Goal: Task Accomplishment & Management: Manage account settings

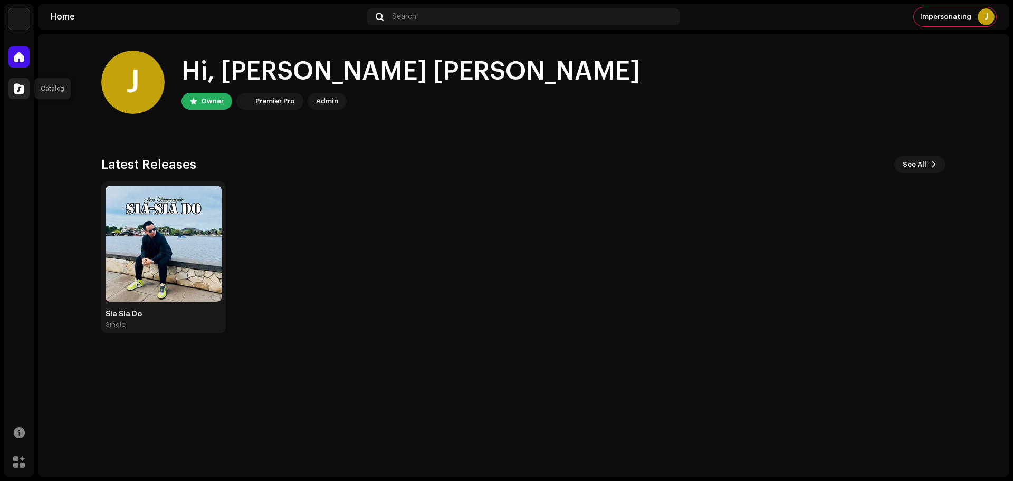
click at [17, 89] on span at bounding box center [19, 88] width 11 height 8
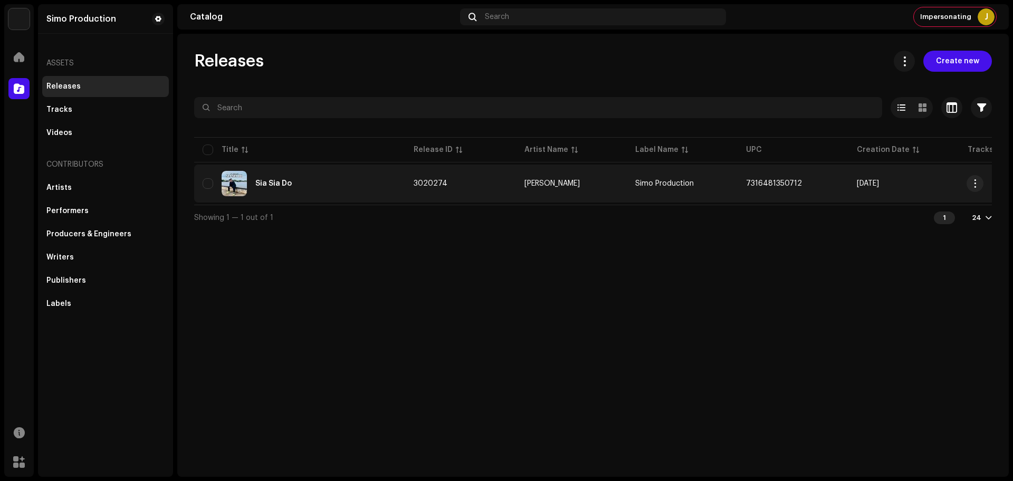
click at [273, 177] on div "Sia Sia Do" at bounding box center [300, 183] width 194 height 25
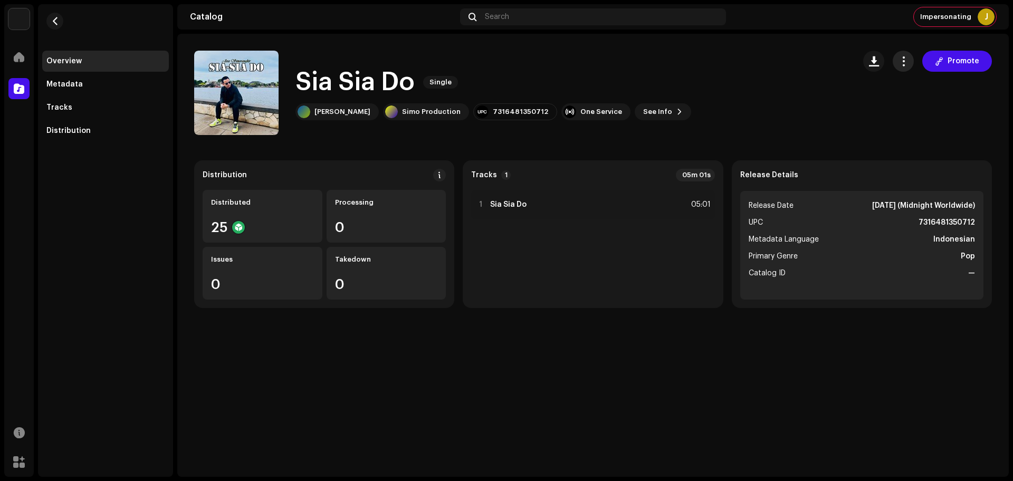
click at [908, 63] on span "button" at bounding box center [904, 61] width 10 height 8
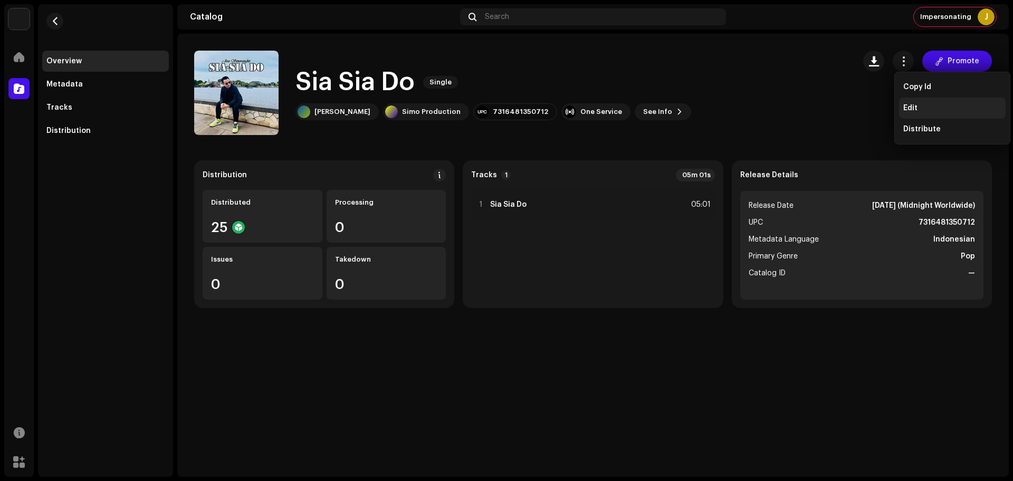
click at [912, 101] on div "Edit" at bounding box center [952, 108] width 107 height 21
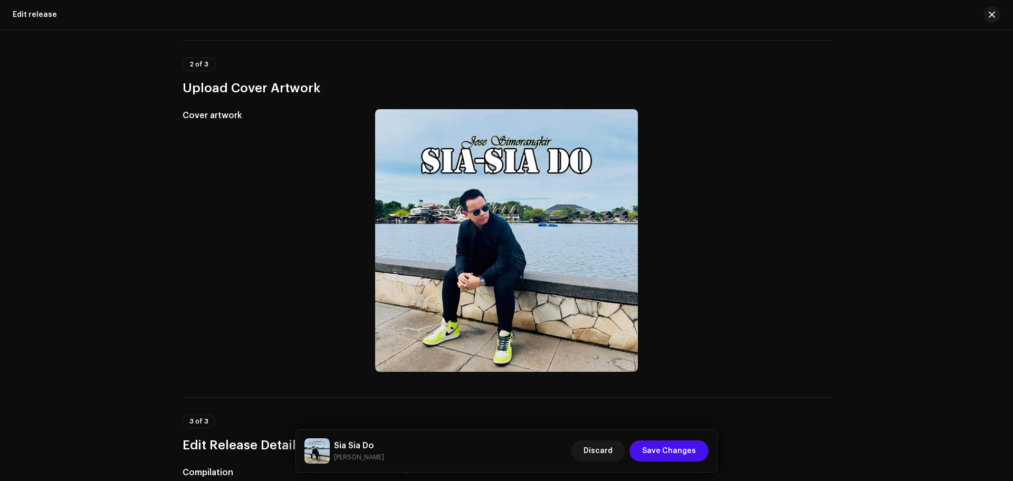
scroll to position [264, 0]
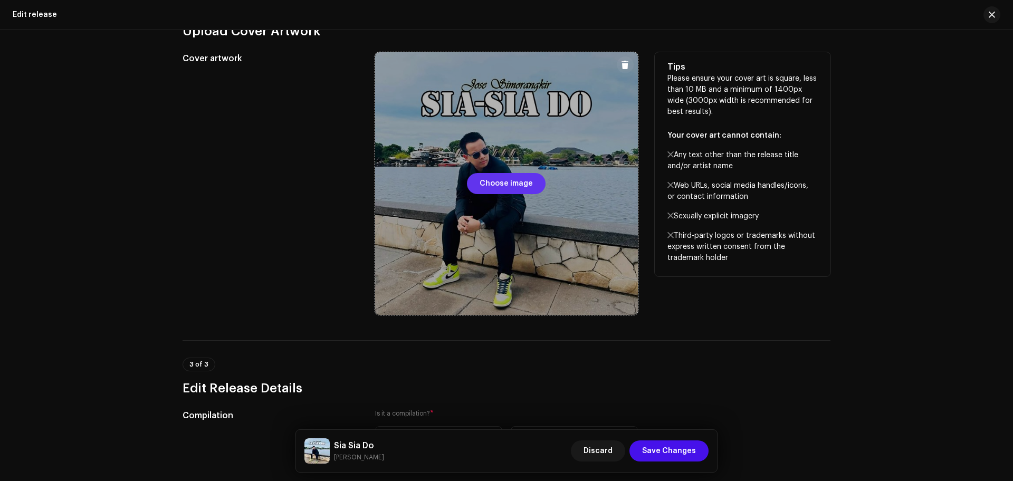
click at [496, 182] on span "Choose image" at bounding box center [506, 183] width 53 height 21
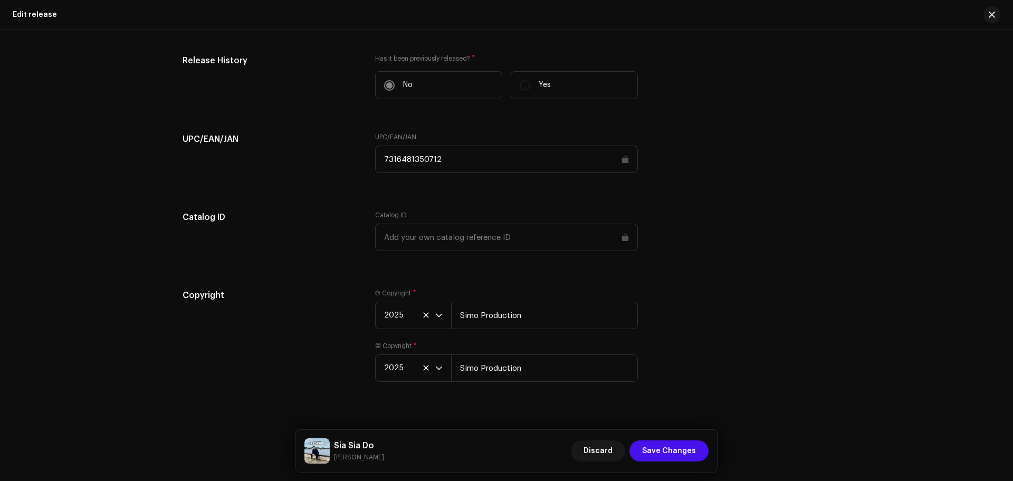
scroll to position [1468, 0]
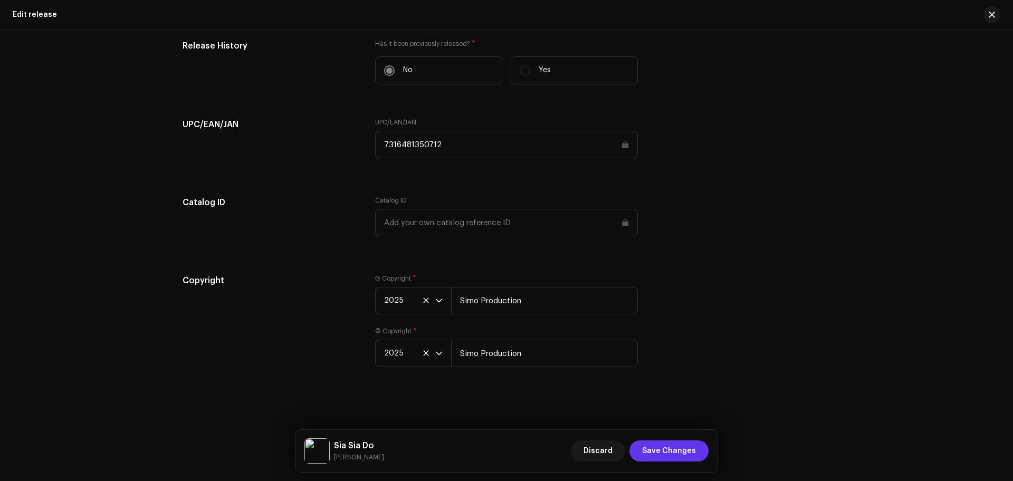
click at [663, 447] on span "Save Changes" at bounding box center [669, 451] width 54 height 21
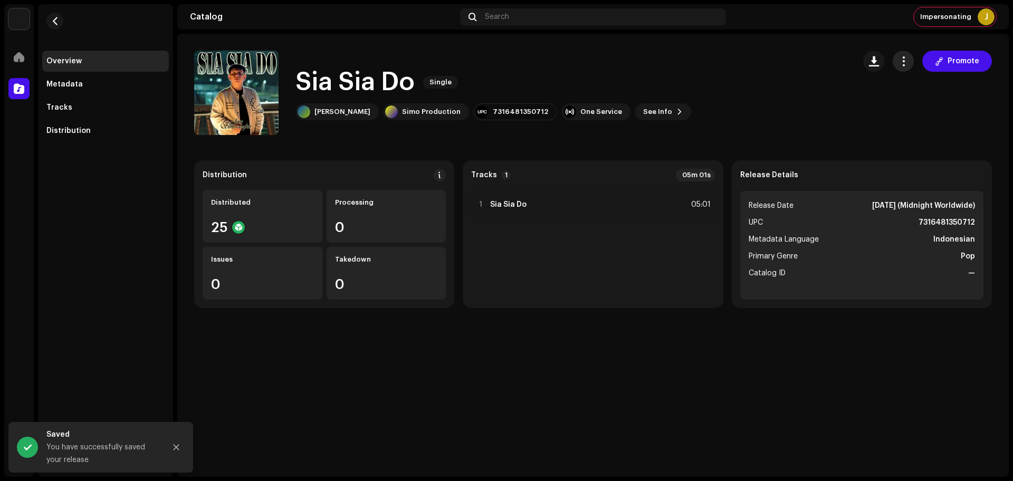
click at [901, 62] on span "button" at bounding box center [904, 61] width 10 height 8
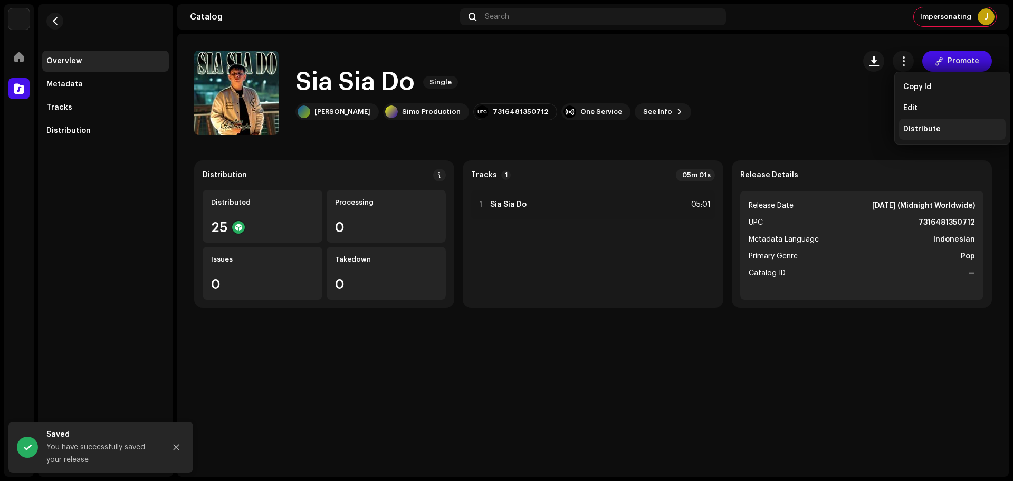
click at [920, 124] on div "Distribute" at bounding box center [952, 129] width 107 height 21
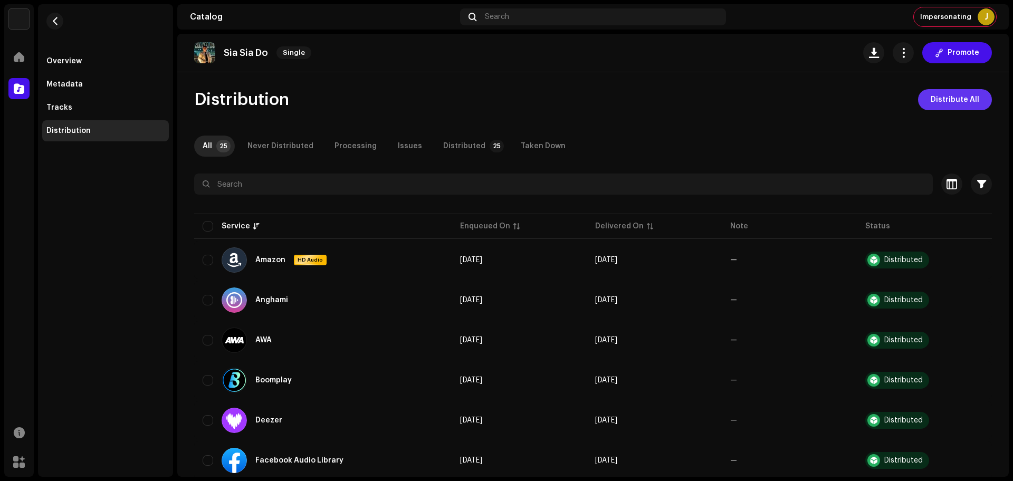
click at [946, 94] on span "Distribute All" at bounding box center [955, 99] width 49 height 21
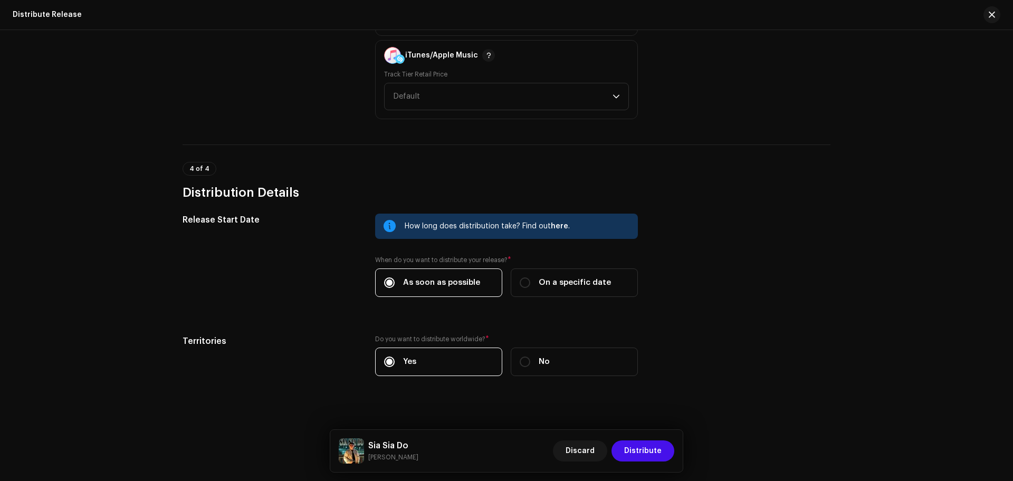
scroll to position [1481, 0]
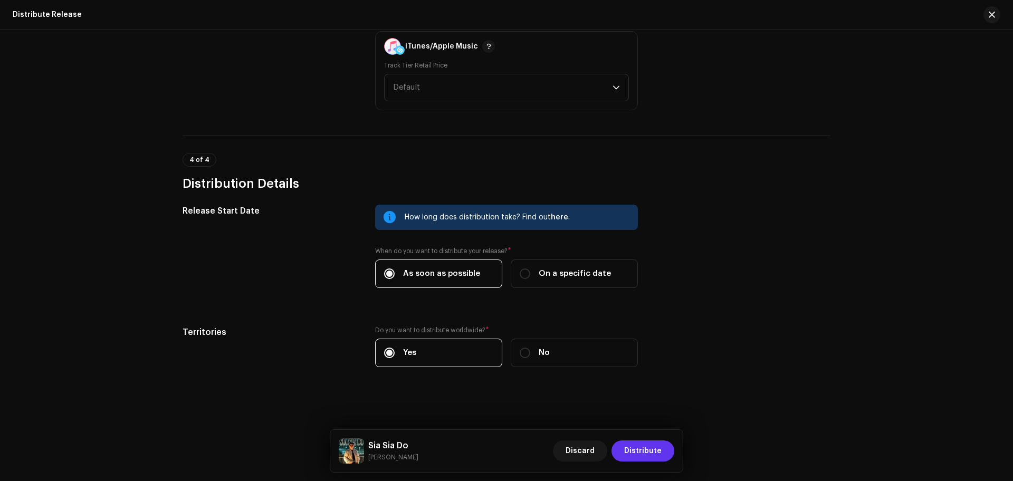
click at [648, 451] on span "Distribute" at bounding box center [642, 451] width 37 height 21
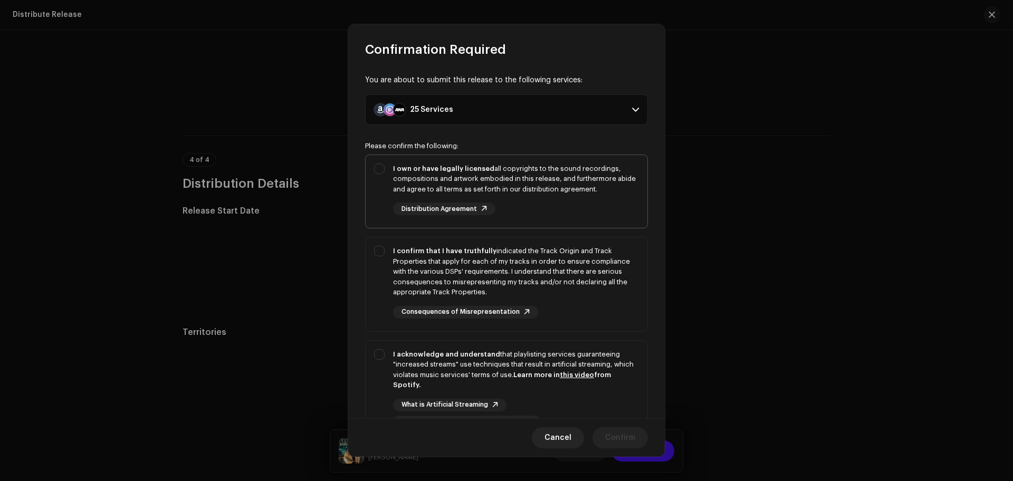
click at [589, 186] on div "I own or have legally licensed all copyrights to the sound recordings, composit…" at bounding box center [516, 179] width 246 height 31
checkbox input "true"
click at [580, 256] on div "I confirm that I have truthfully indicated the Track Origin and Track Propertie…" at bounding box center [516, 272] width 246 height 52
checkbox input "true"
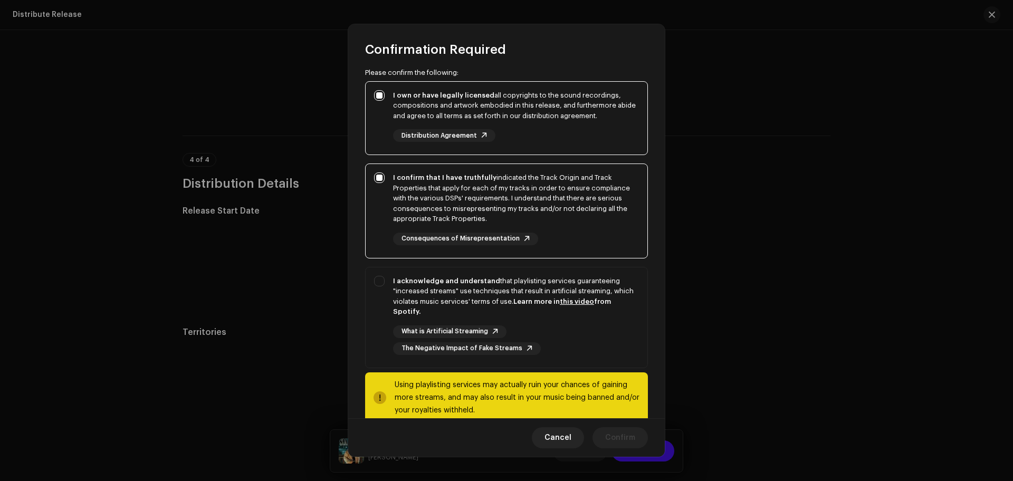
scroll to position [94, 0]
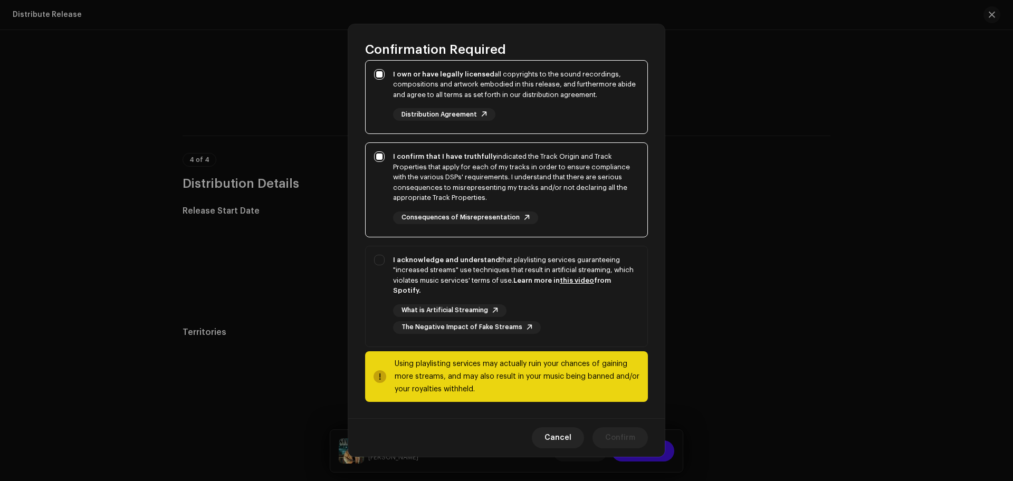
click at [580, 256] on div "I acknowledge and understand that playlisting services guaranteeing "increased …" at bounding box center [516, 275] width 246 height 41
checkbox input "true"
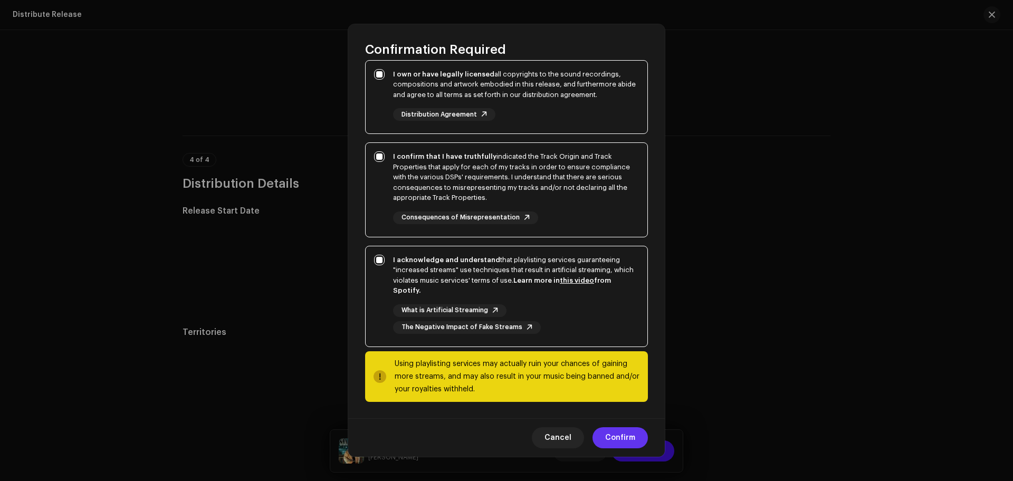
click at [620, 440] on span "Confirm" at bounding box center [620, 437] width 30 height 21
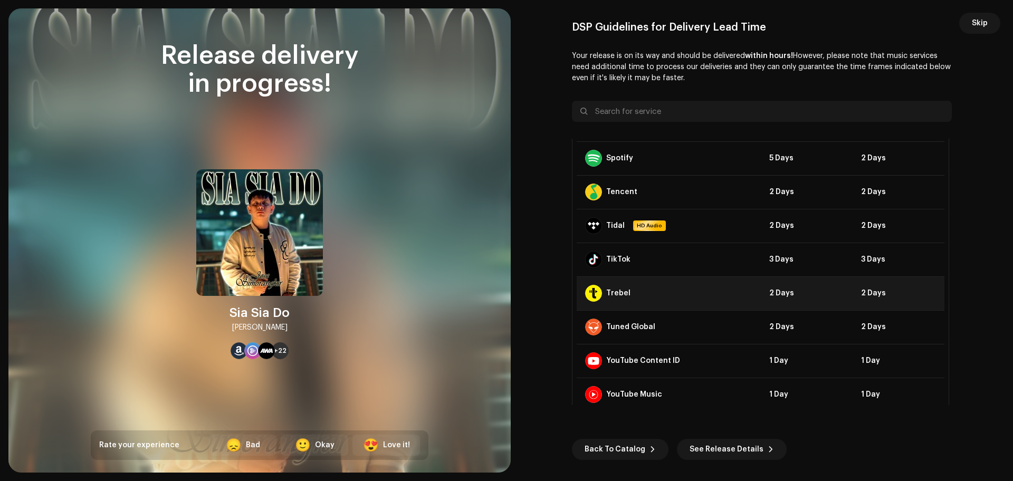
scroll to position [608, 0]
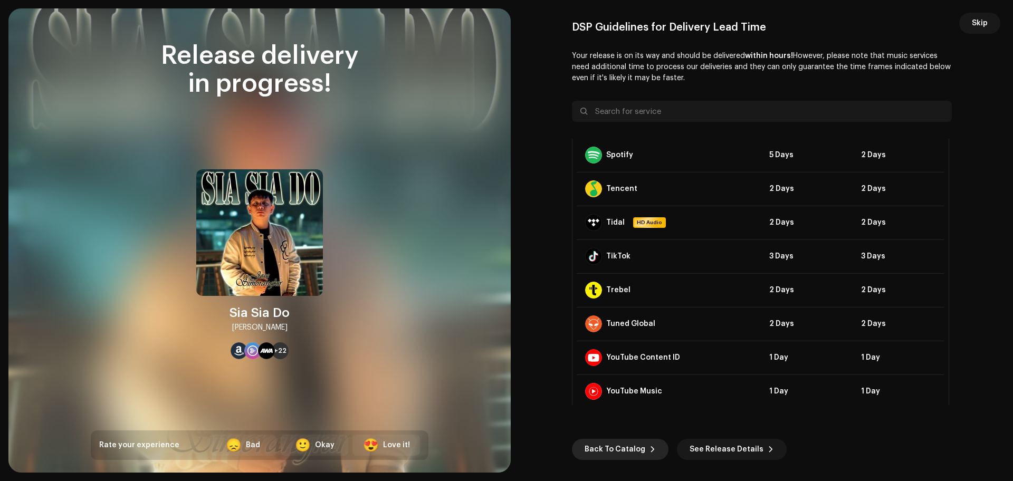
click at [631, 456] on span "Back To Catalog" at bounding box center [615, 449] width 61 height 21
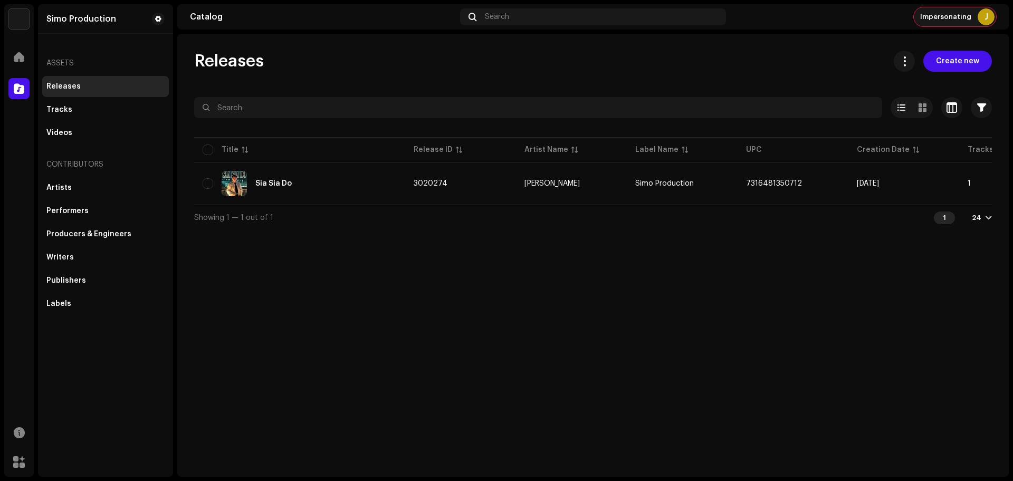
click at [990, 15] on div "J" at bounding box center [986, 16] width 17 height 17
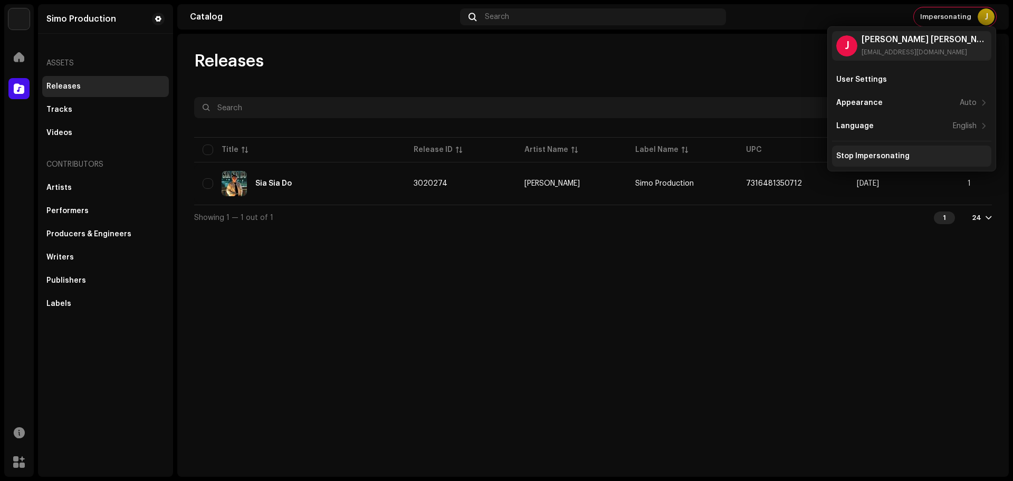
click at [875, 150] on div "Stop Impersonating" at bounding box center [911, 156] width 159 height 21
